Goal: Information Seeking & Learning: Learn about a topic

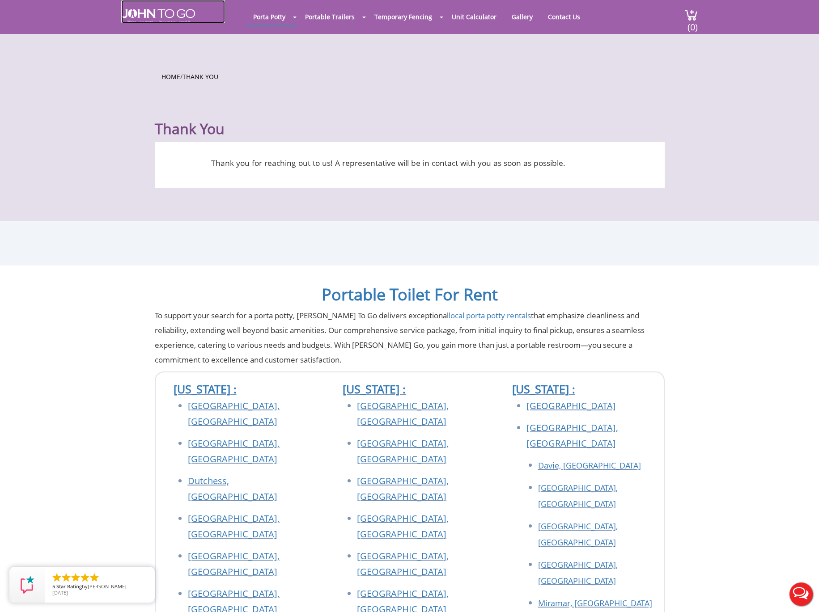
click at [174, 18] on img at bounding box center [158, 16] width 74 height 14
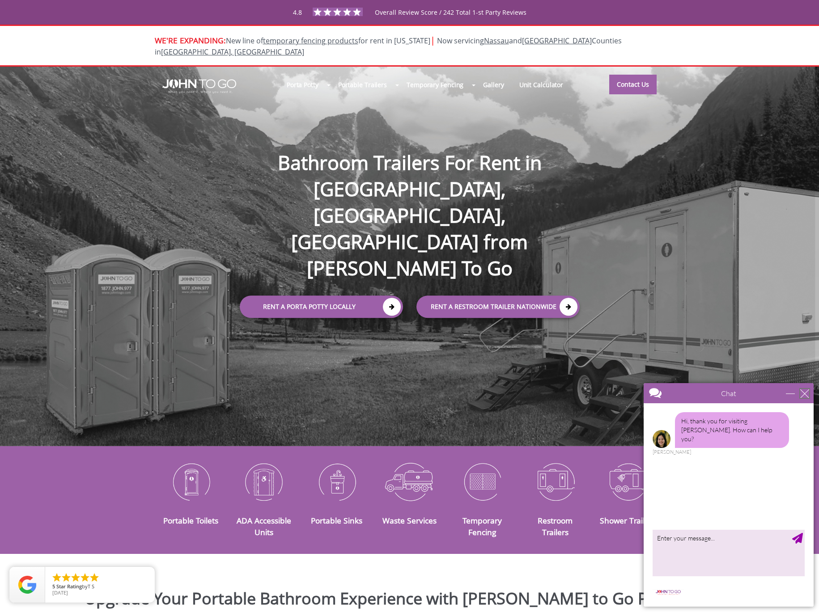
click at [805, 397] on div "close" at bounding box center [804, 393] width 9 height 9
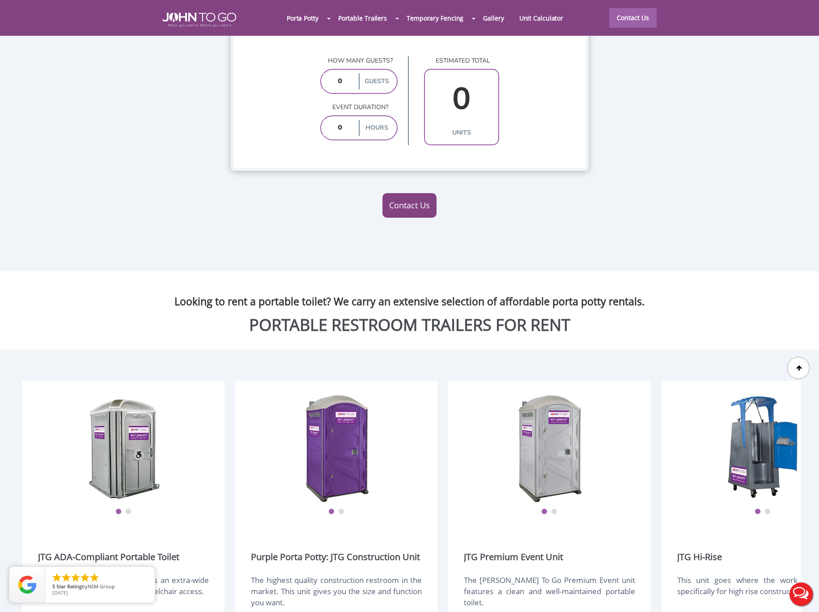
scroll to position [1051, 0]
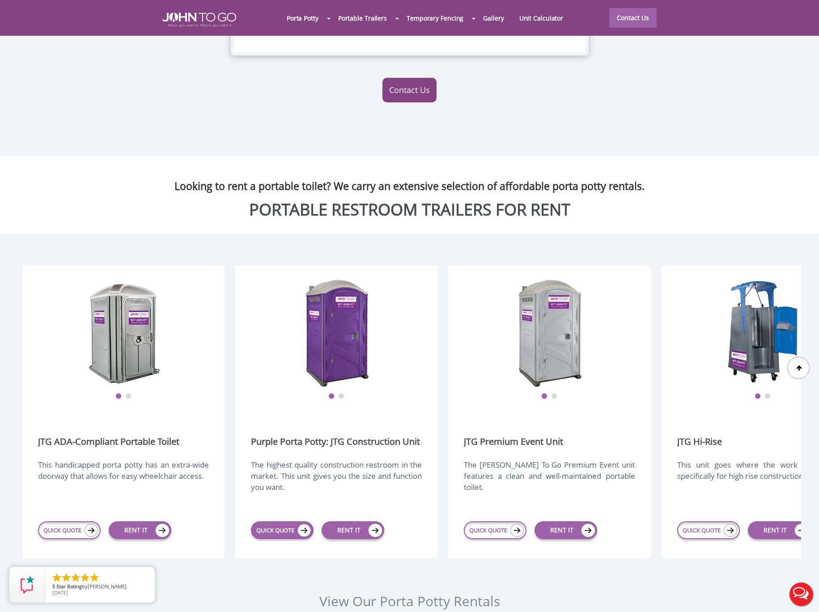
click at [283, 521] on link "QUICK QUOTE" at bounding box center [282, 530] width 63 height 18
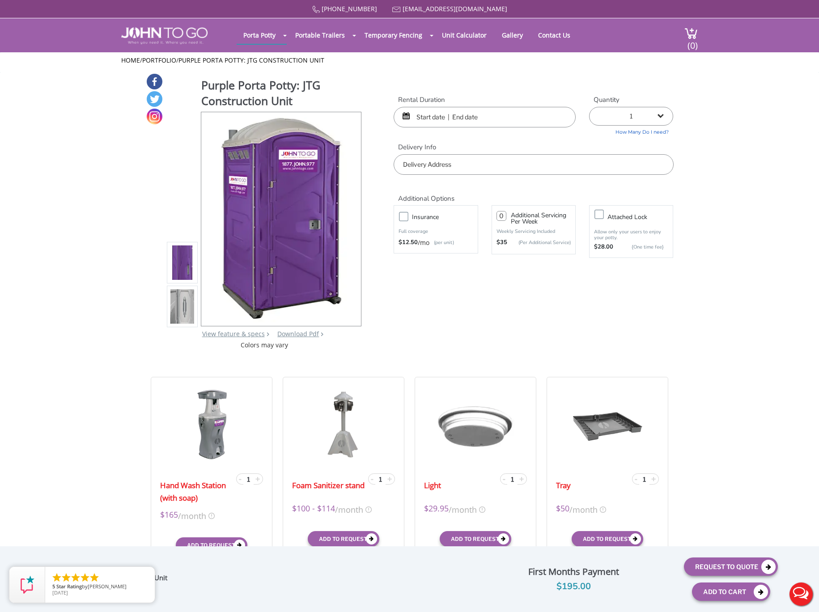
click at [441, 322] on div "Purple Porta Potty: JTG Construction Unit View feature & specs Download Pdf Pro…" at bounding box center [410, 211] width 528 height 277
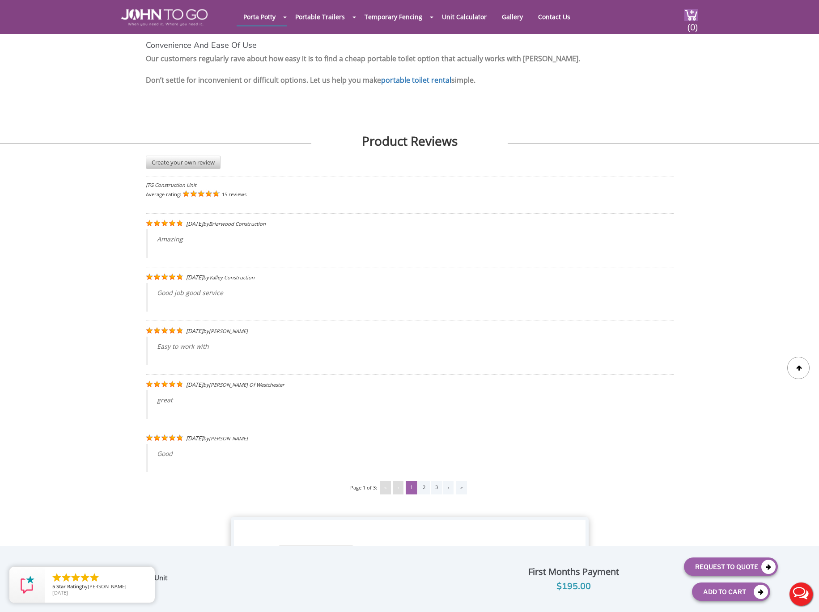
scroll to position [1576, 0]
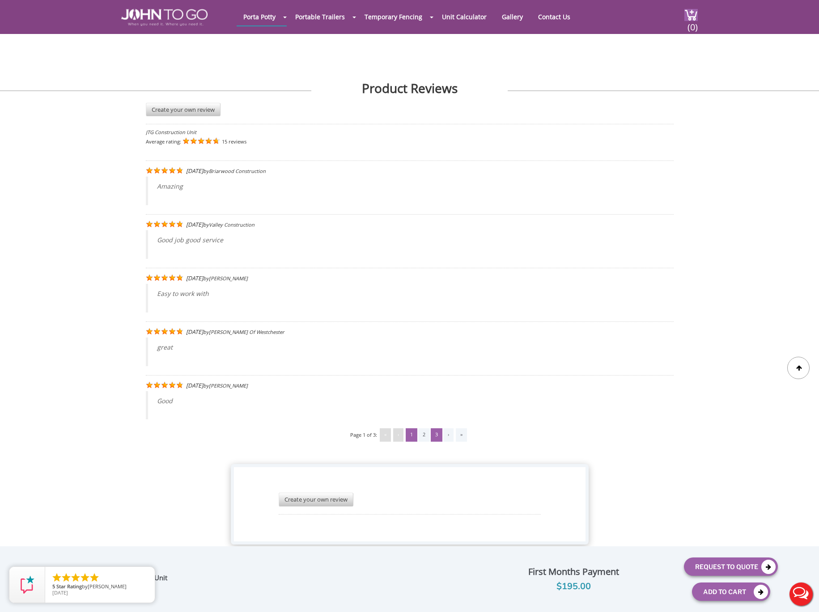
click at [436, 428] on div "3" at bounding box center [437, 434] width 12 height 13
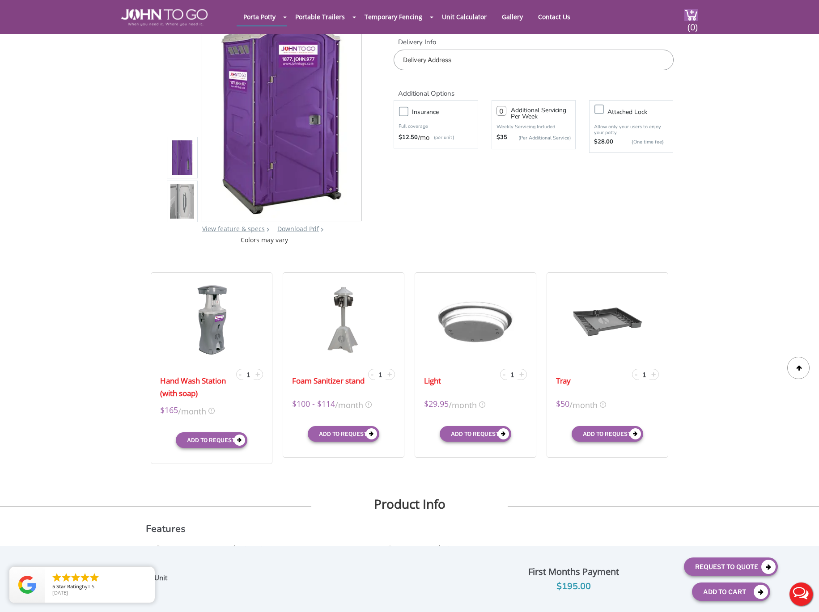
scroll to position [0, 0]
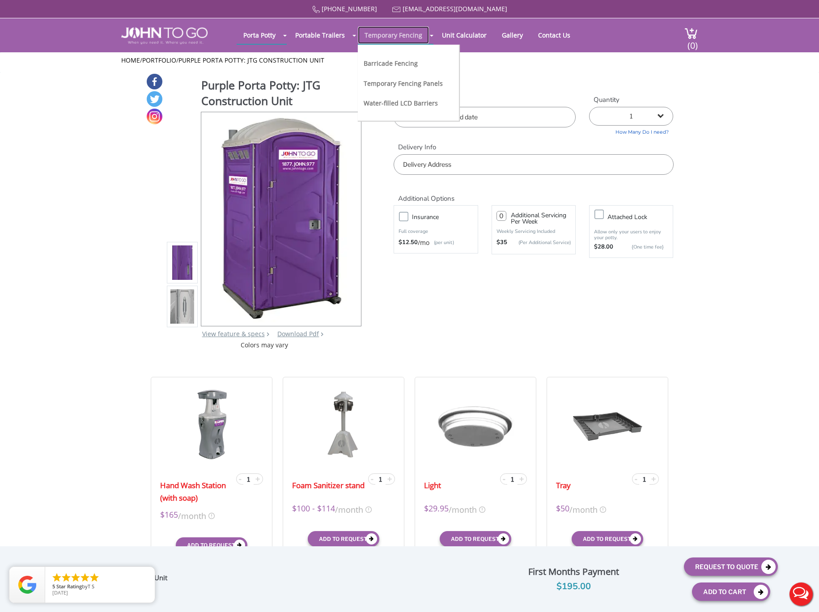
click at [404, 37] on link "Temporary Fencing" at bounding box center [393, 34] width 71 height 17
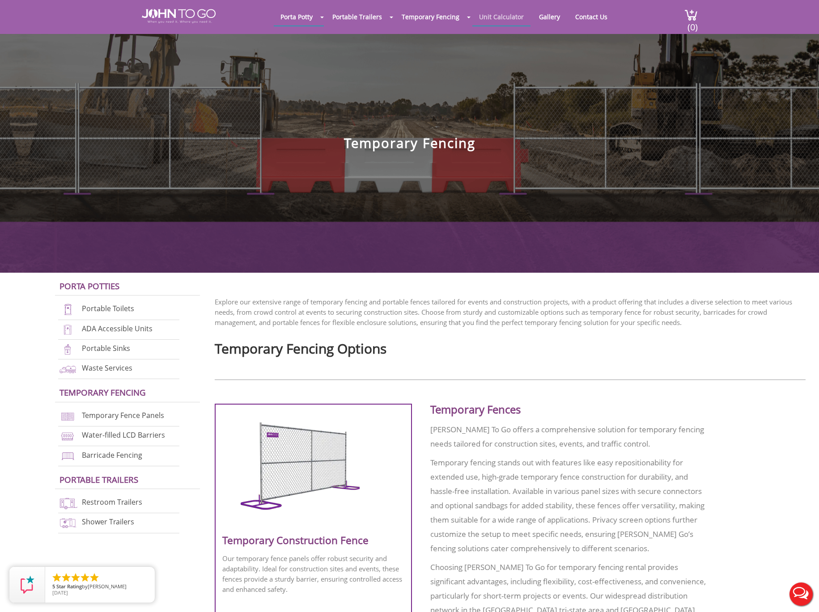
click at [501, 24] on link "Unit Calculator" at bounding box center [501, 16] width 58 height 17
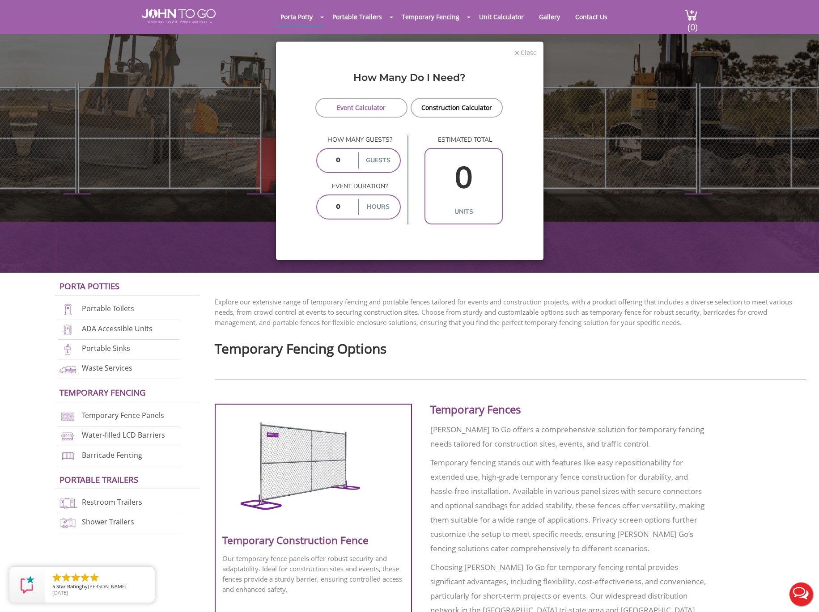
click at [530, 51] on span "Close" at bounding box center [527, 51] width 17 height 8
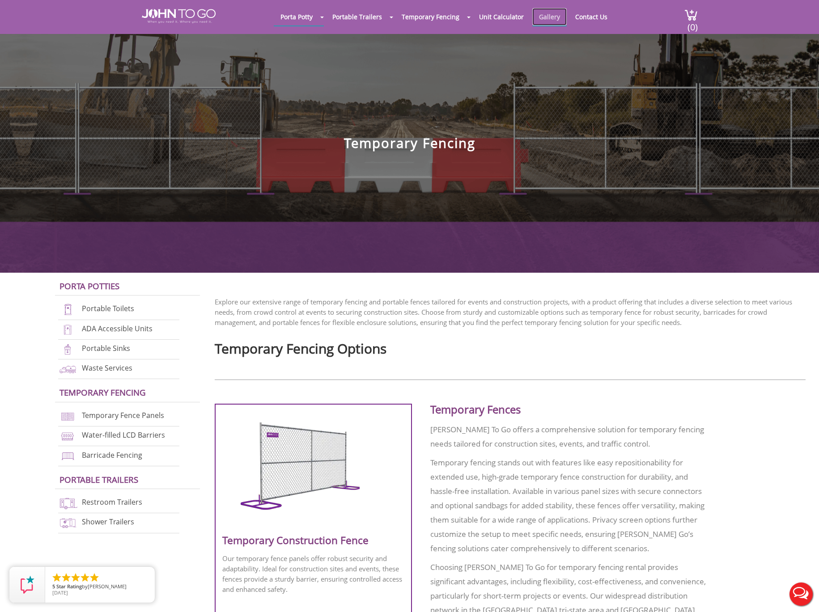
click at [549, 16] on link "Gallery" at bounding box center [549, 16] width 34 height 17
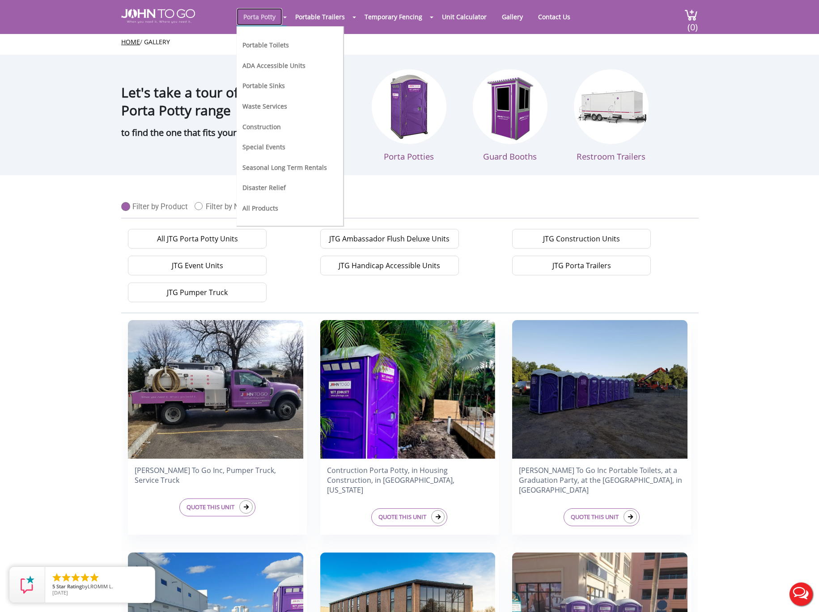
click at [253, 13] on link "Porta Potty" at bounding box center [259, 16] width 46 height 17
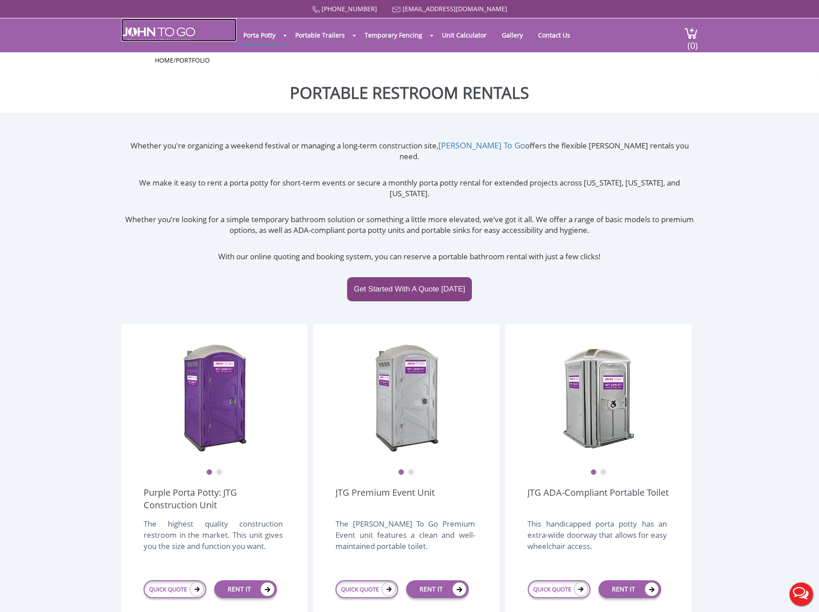
click at [160, 38] on img at bounding box center [158, 34] width 74 height 14
